Goal: Use online tool/utility: Utilize a website feature to perform a specific function

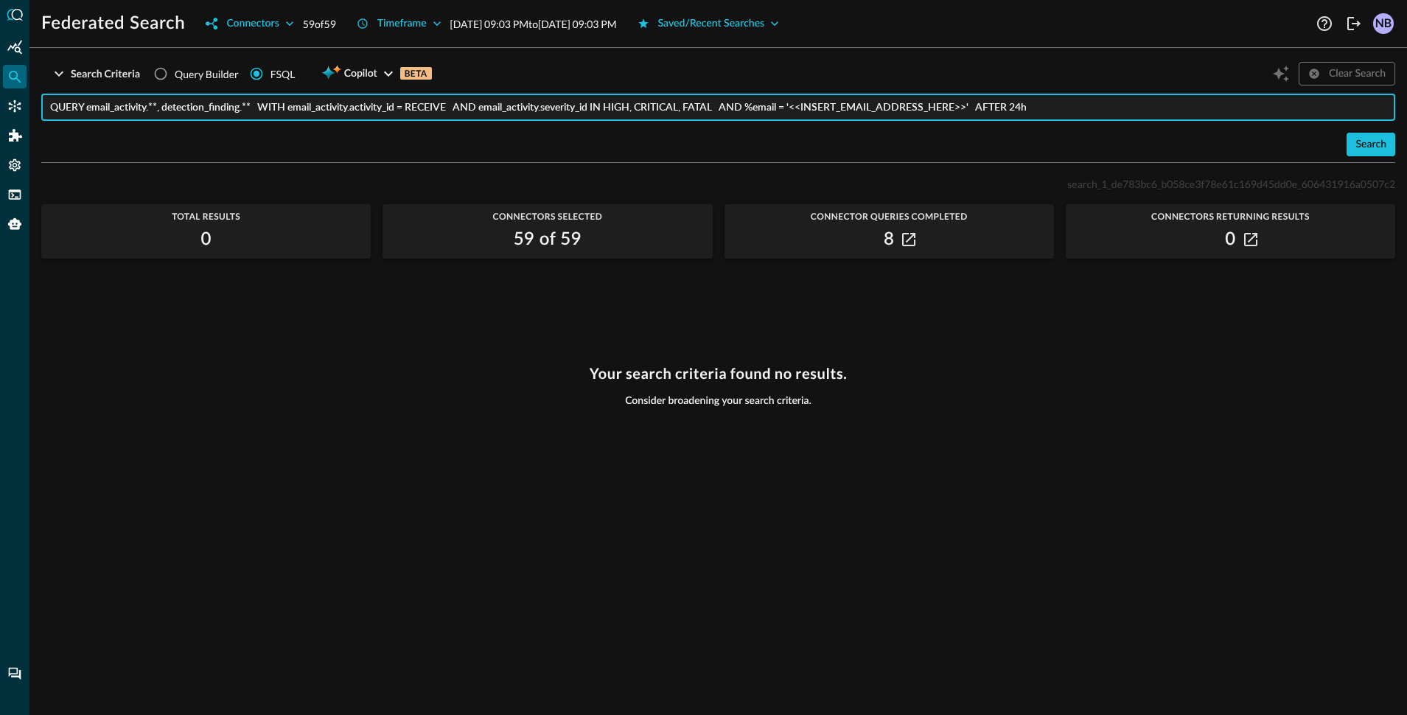
click at [284, 107] on input "QUERY email_activity.**, detection_finding.** WITH email_activity.activity_id =…" at bounding box center [723, 107] width 1346 height 27
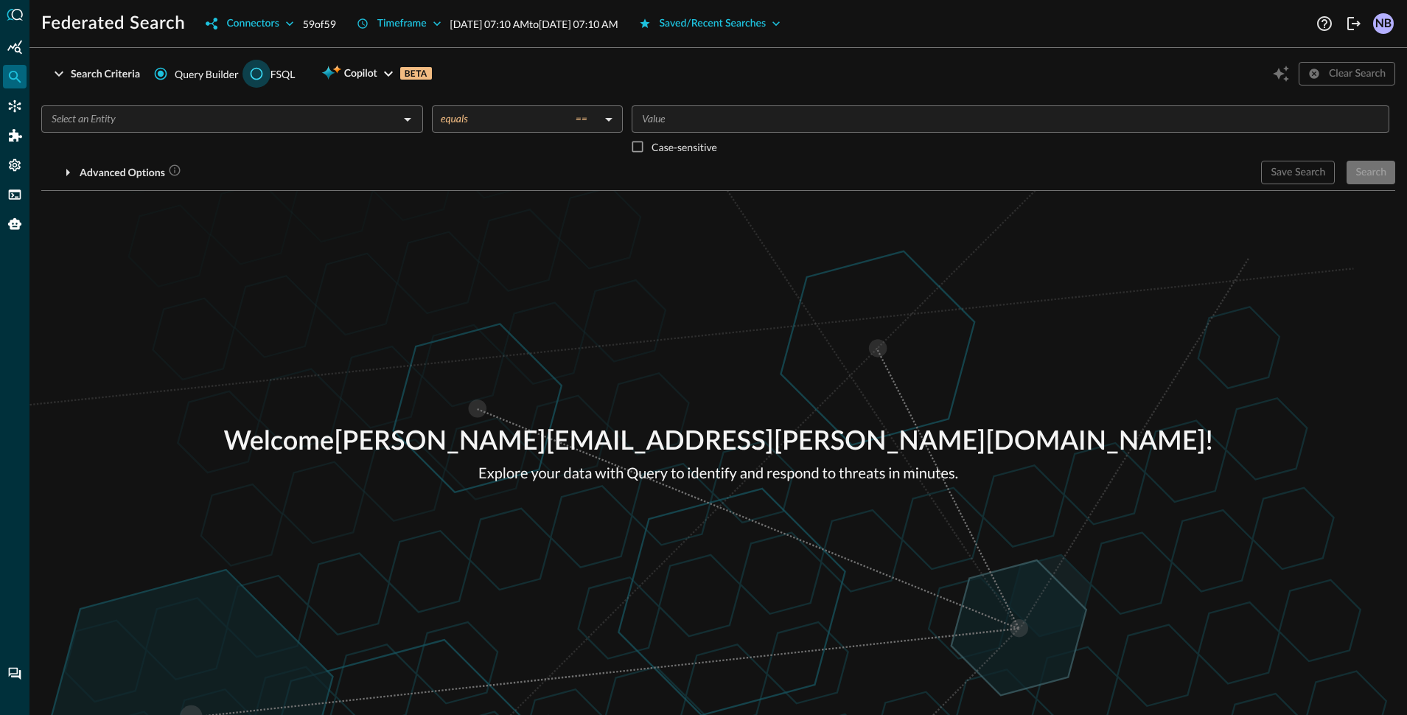
click at [264, 80] on input "FSQL" at bounding box center [257, 74] width 28 height 28
radio input "true"
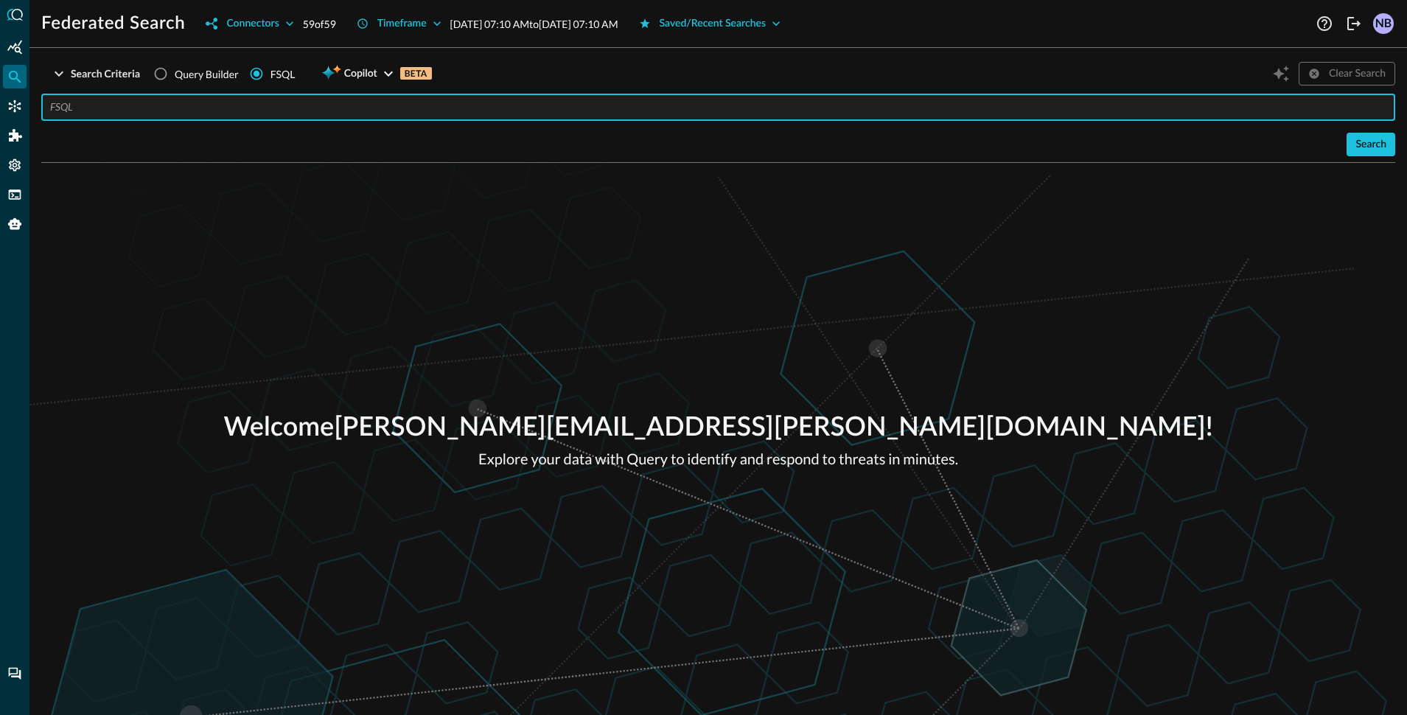
click at [256, 111] on input "text" at bounding box center [723, 107] width 1346 height 27
paste input "QUERY *.* WITH %hash IN 'f442db1753a7475842607307a439870e', '8edc3c4868f2ef688c…"
type input "QUERY *.* WITH %hash IN 'f442db1753a7475842607307a439870e', '8edc3c4868f2ef688c…"
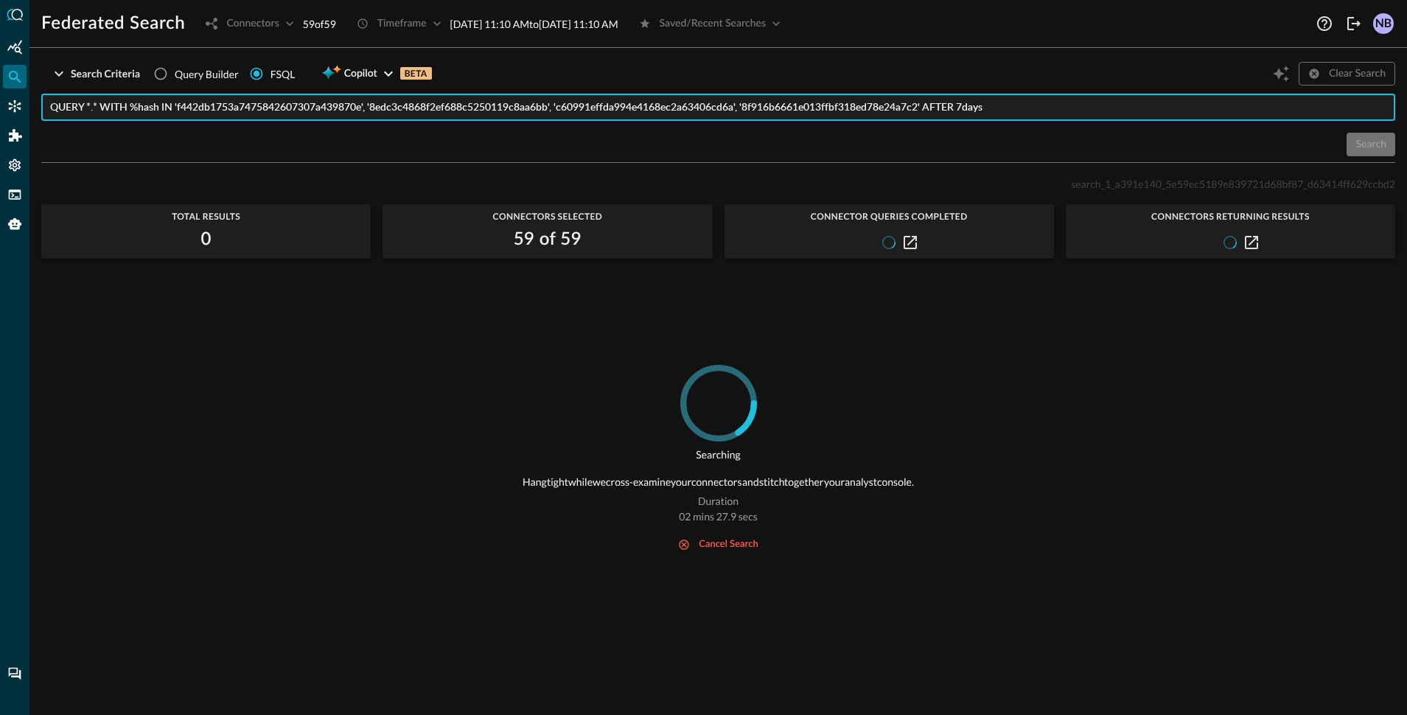
click at [532, 105] on input "QUERY *.* WITH %hash IN 'f442db1753a7475842607307a439870e', '8edc3c4868f2ef688c…" at bounding box center [723, 107] width 1346 height 27
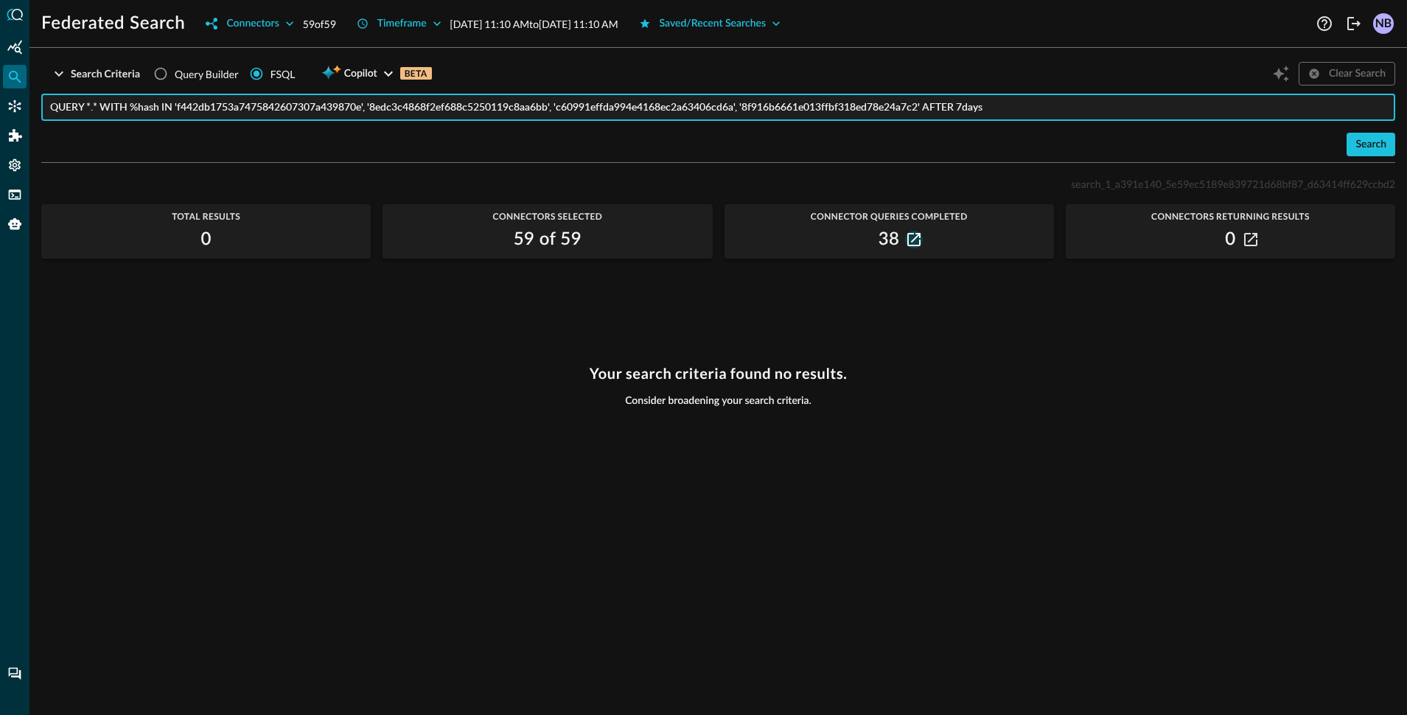
click at [916, 240] on icon "button" at bounding box center [914, 239] width 13 height 13
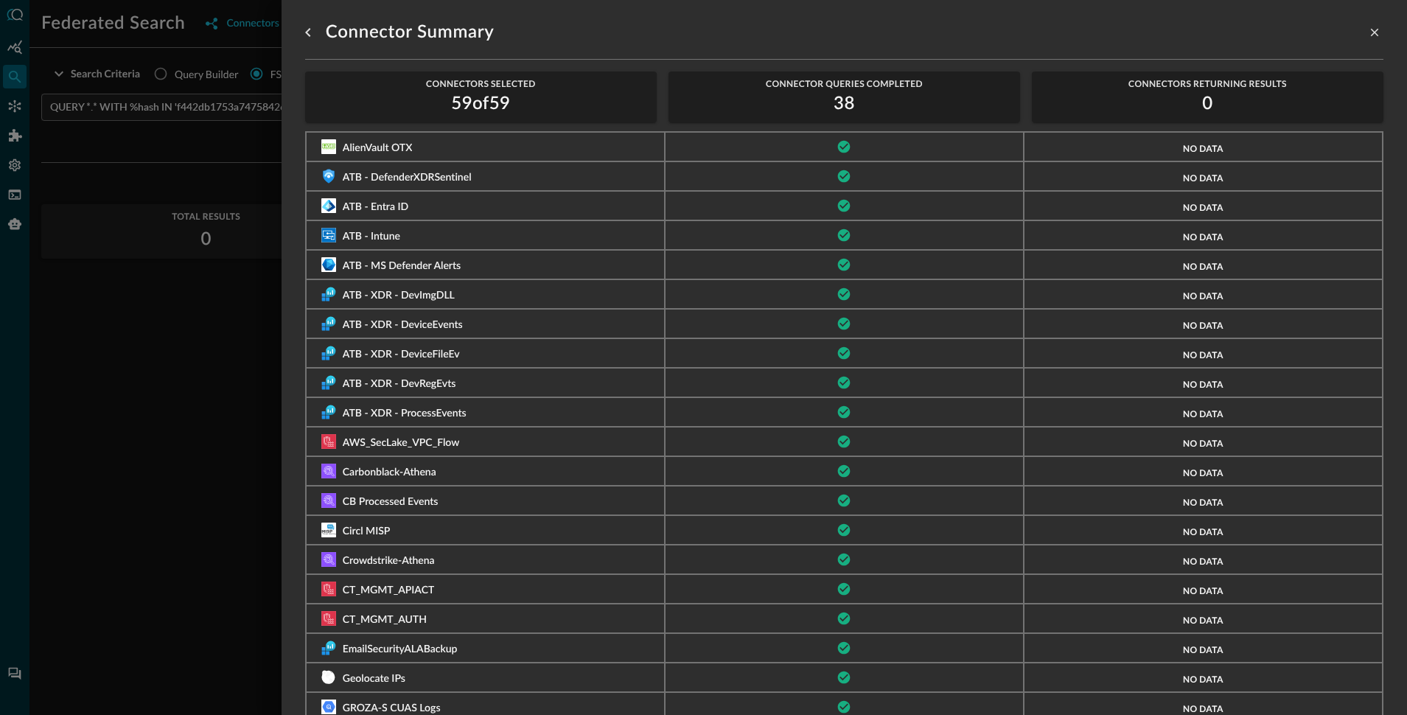
click at [170, 408] on div at bounding box center [703, 357] width 1407 height 715
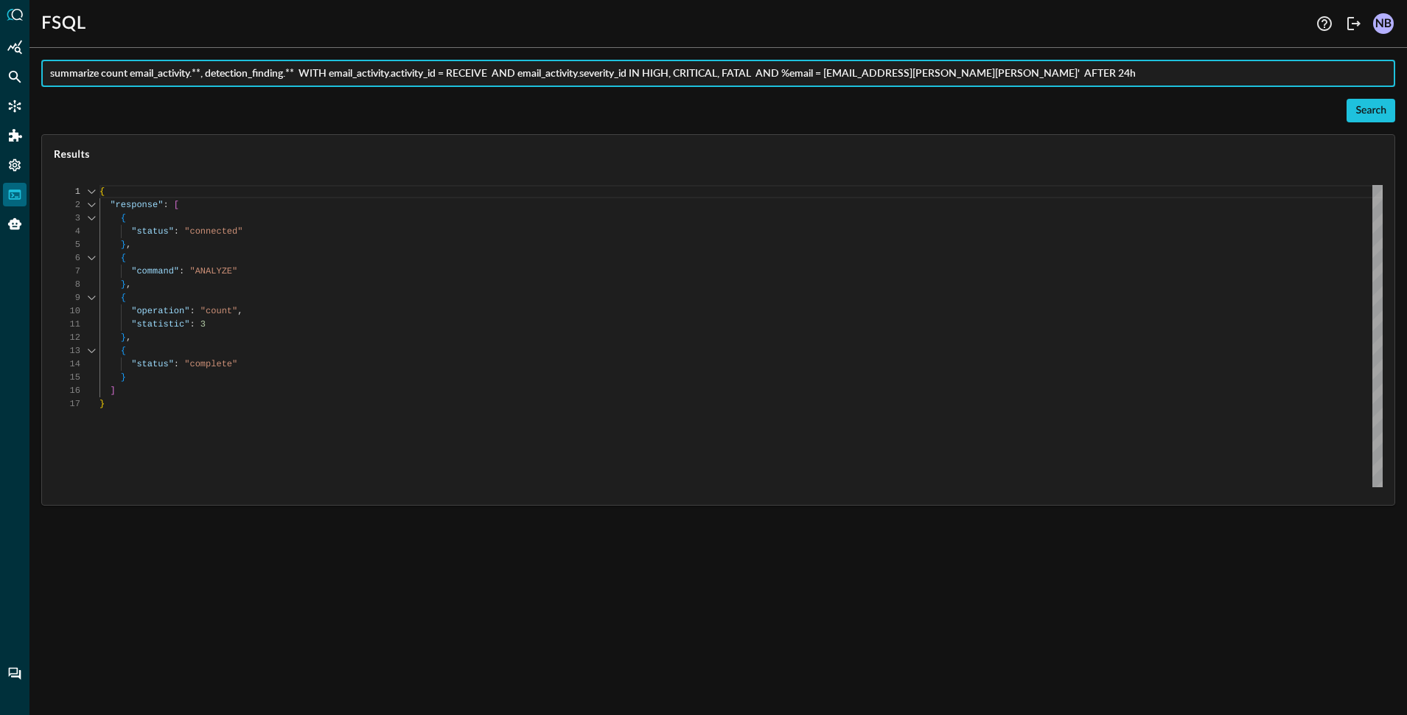
scroll to position [133, 0]
click at [208, 77] on input "summarize count email_activity.**, detection_finding.** WITH email_activity.act…" at bounding box center [723, 73] width 1346 height 27
type input "explain QUERY *.* WITH %hash IN 'f442db1753a7475842607307a439870e', '8edc3c4868…"
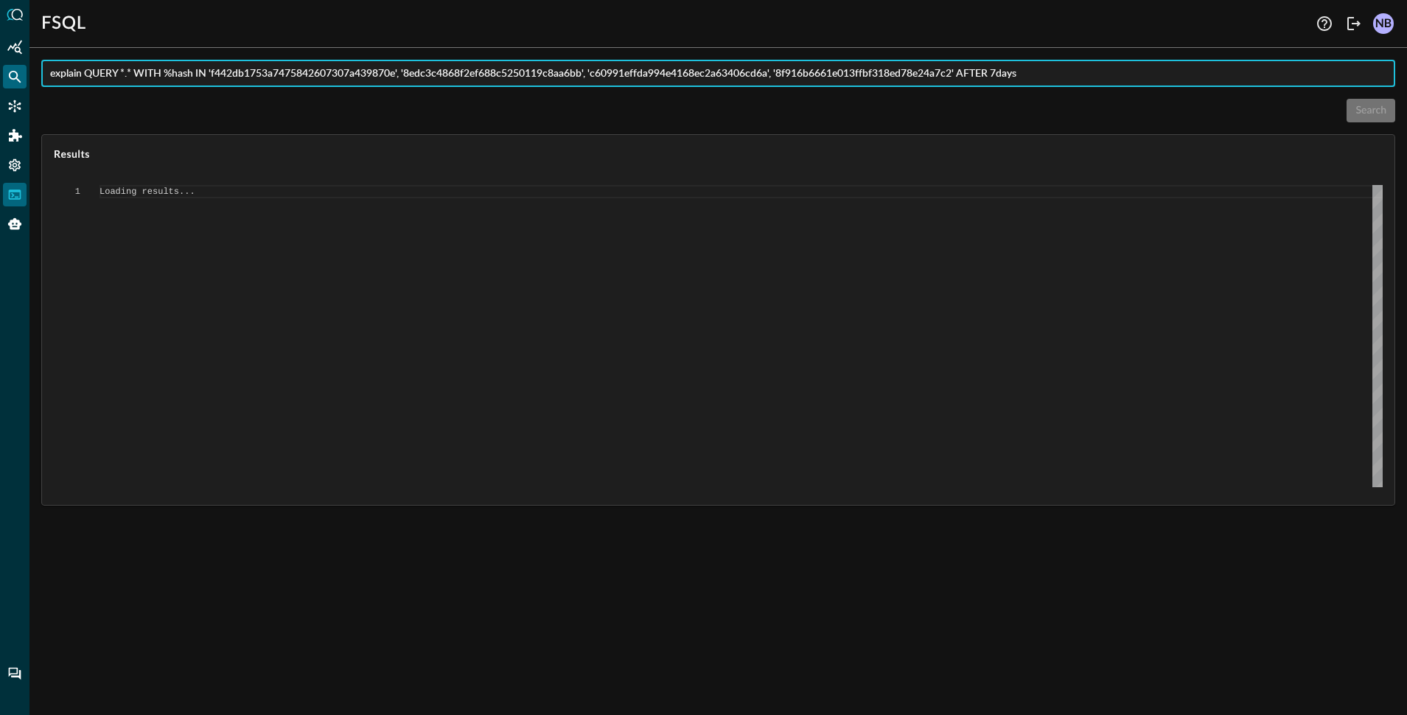
type textarea "{ "response": [ { "status": "connected" }, { "command": "EXPAND QUERY" }, { "ex…"
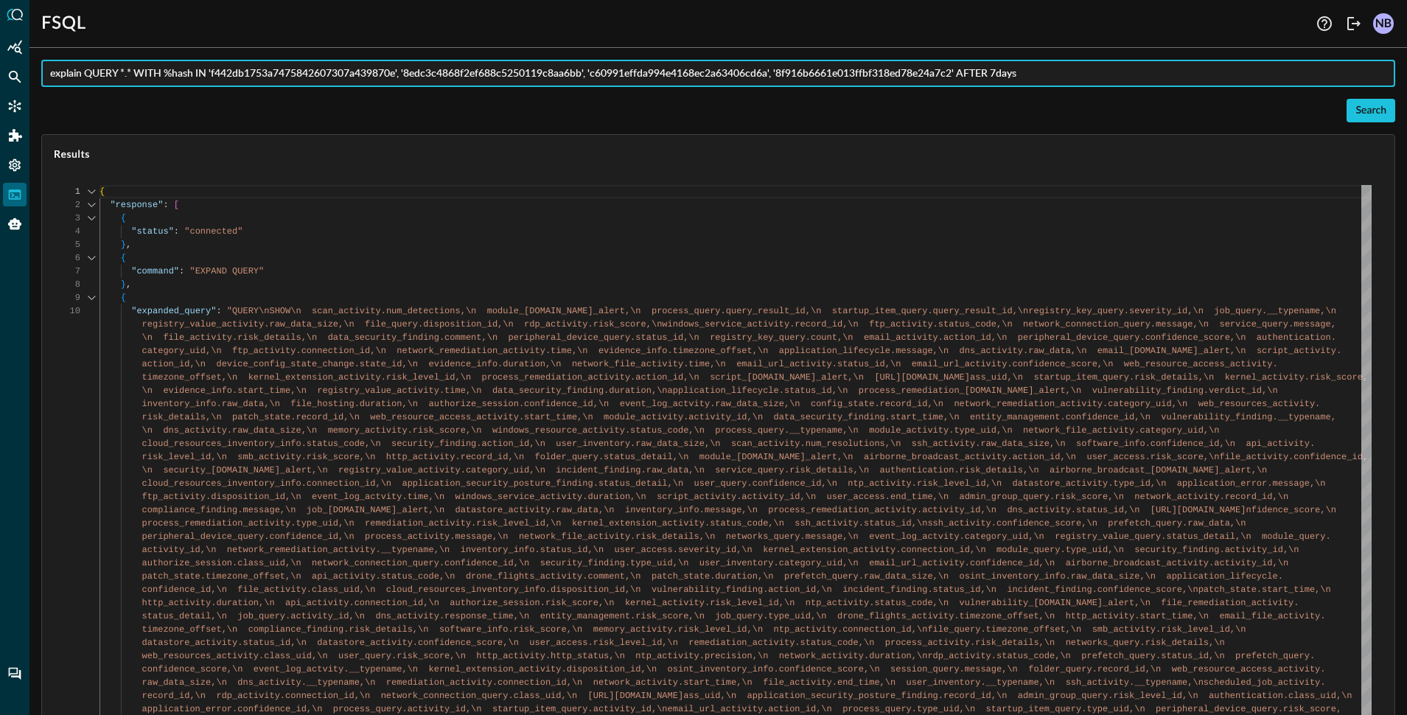
click at [82, 72] on input "explain QUERY *.* WITH %hash IN 'f442db1753a7475842607307a439870e', '8edc3c4868…" at bounding box center [723, 73] width 1346 height 27
type input "QUERY *.* WITH %hash IN 'f442db1753a7475842607307a439870e', '8edc3c4868f2ef688c…"
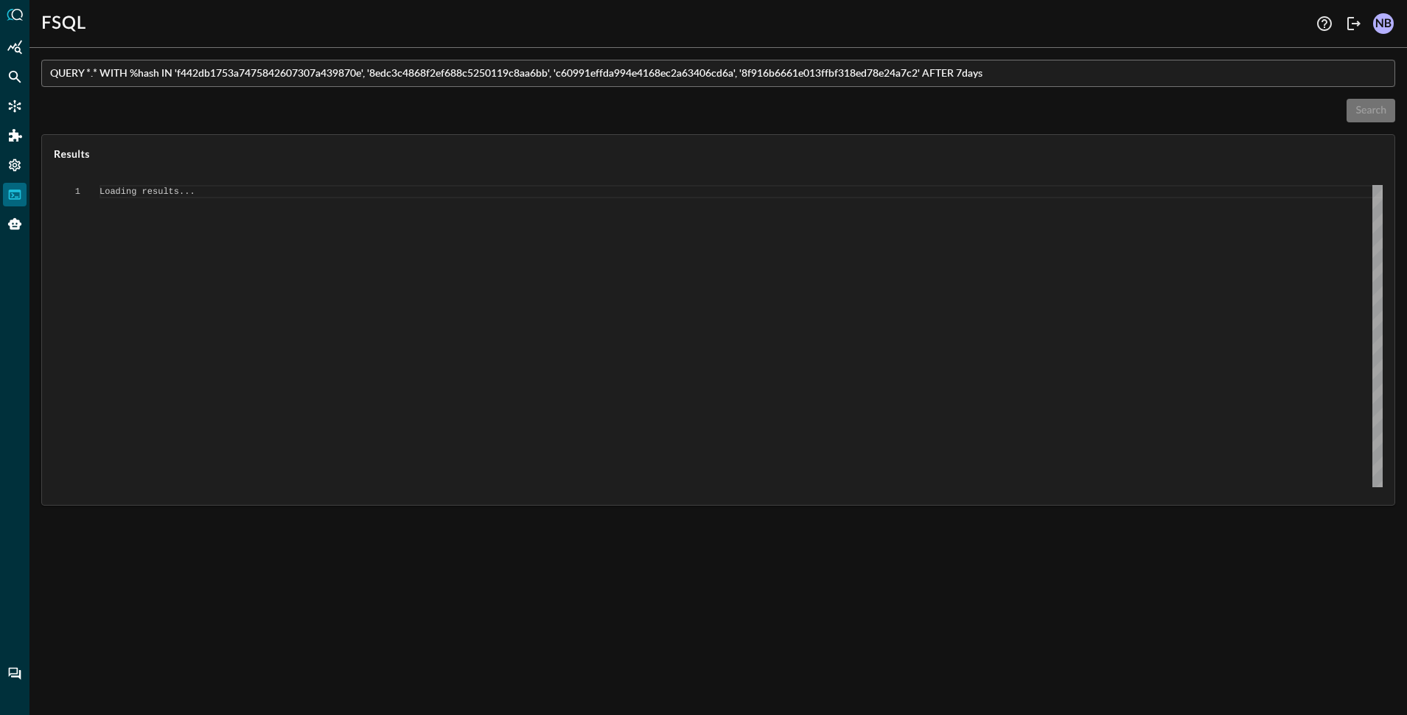
type textarea "{ "response": [ { "status": "connected" }, { "command": "QUERY" }, { "search_id…"
